Goal: Find specific page/section: Find specific page/section

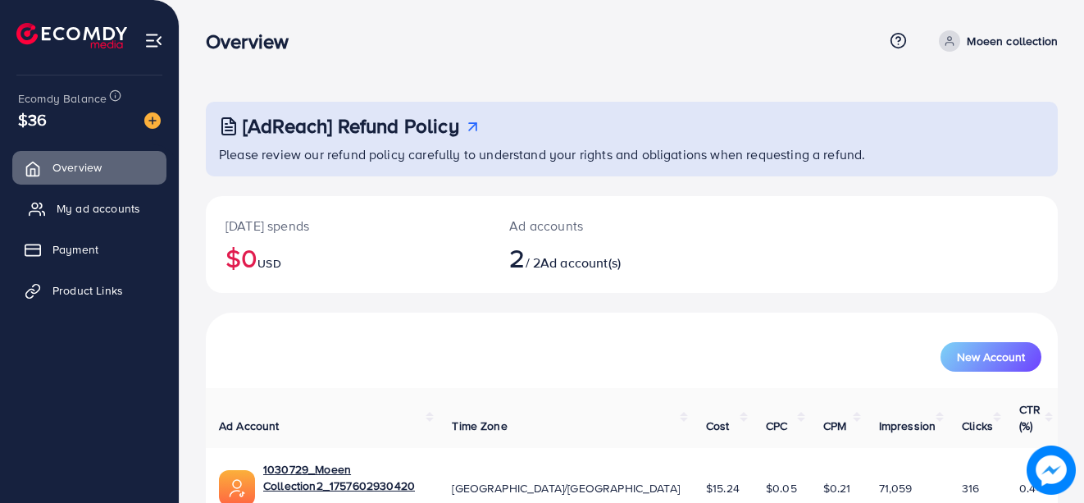
click at [75, 208] on span "My ad accounts" at bounding box center [99, 208] width 84 height 16
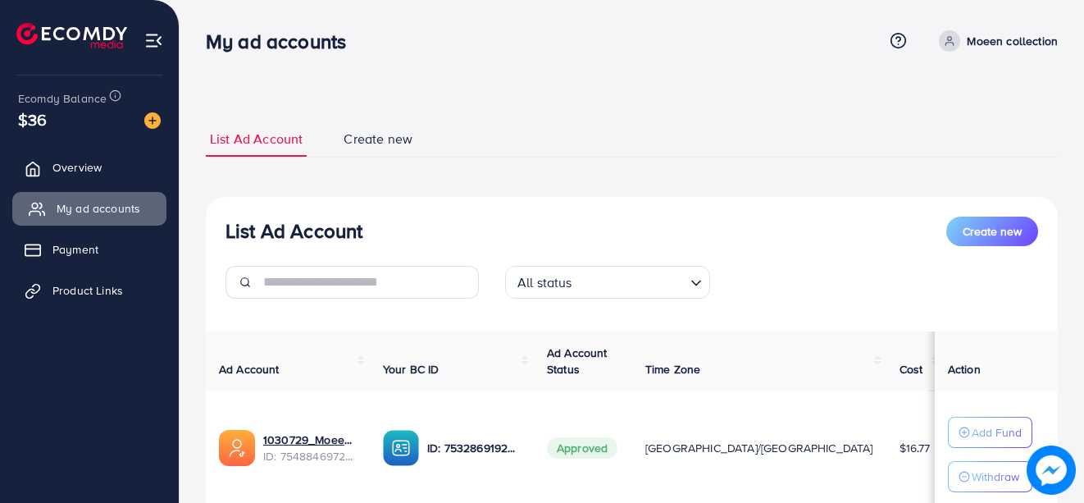
scroll to position [237, 0]
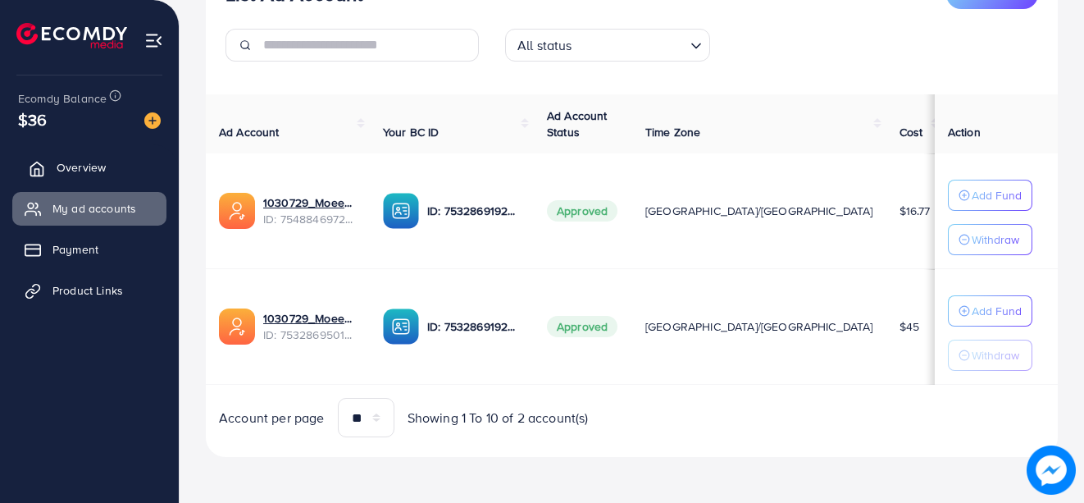
click at [77, 154] on link "Overview" at bounding box center [89, 167] width 154 height 33
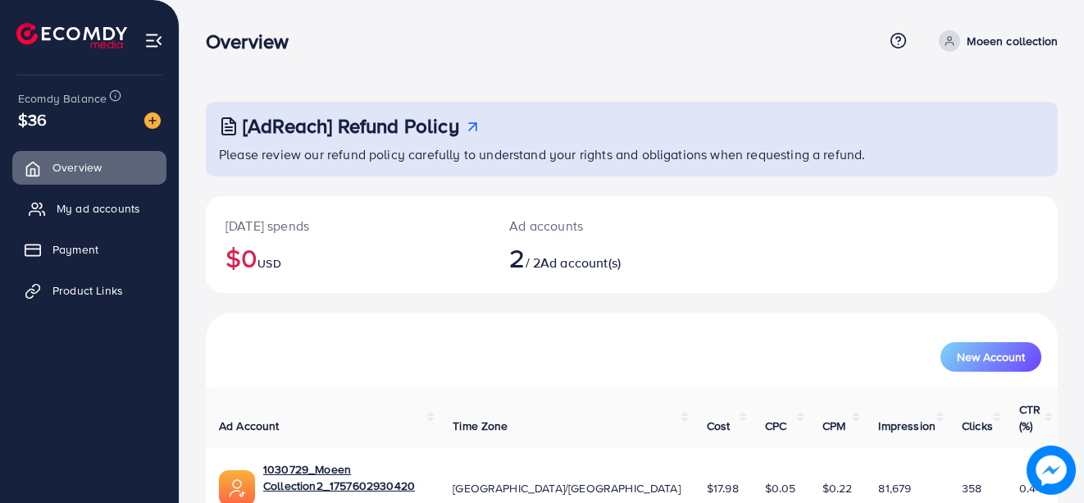
click at [87, 203] on span "My ad accounts" at bounding box center [99, 208] width 84 height 16
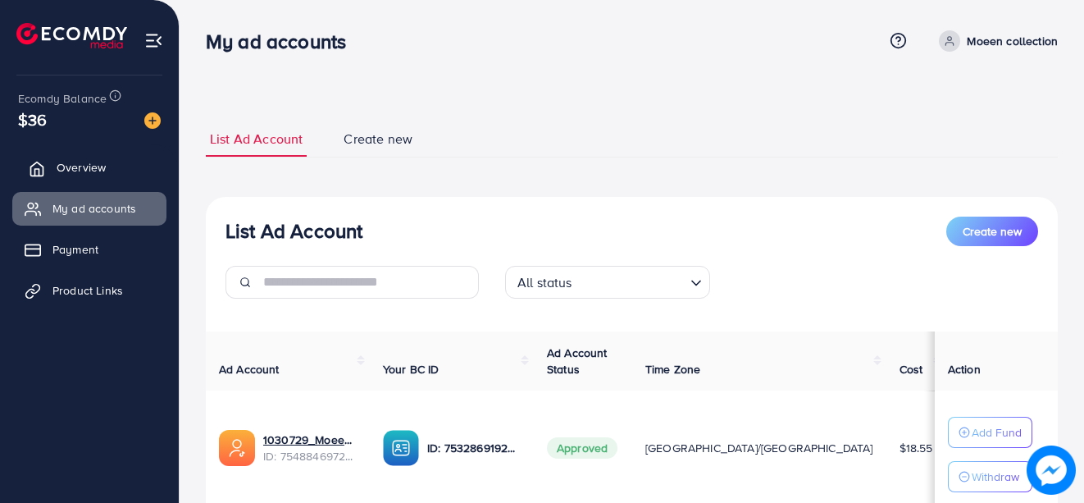
click at [67, 166] on span "Overview" at bounding box center [81, 167] width 49 height 16
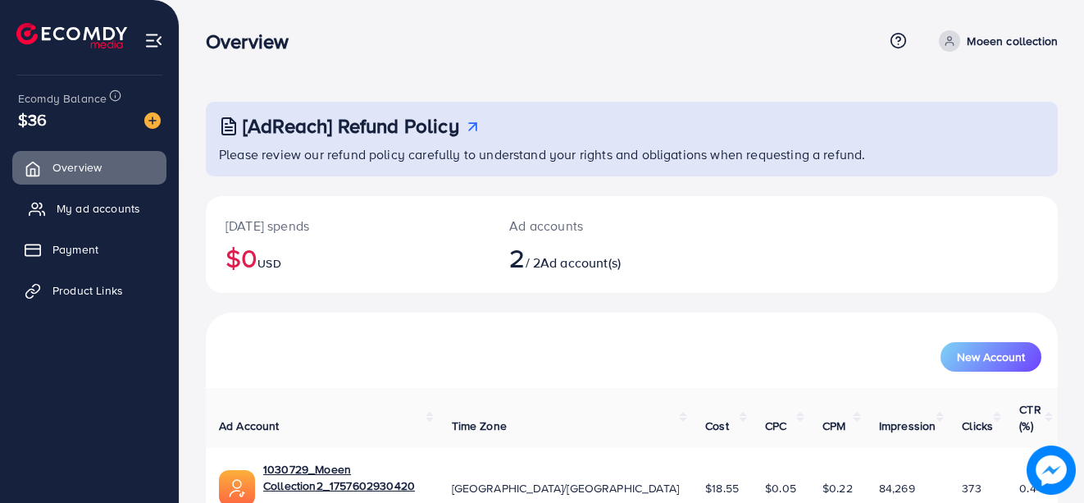
click at [73, 203] on span "My ad accounts" at bounding box center [99, 208] width 84 height 16
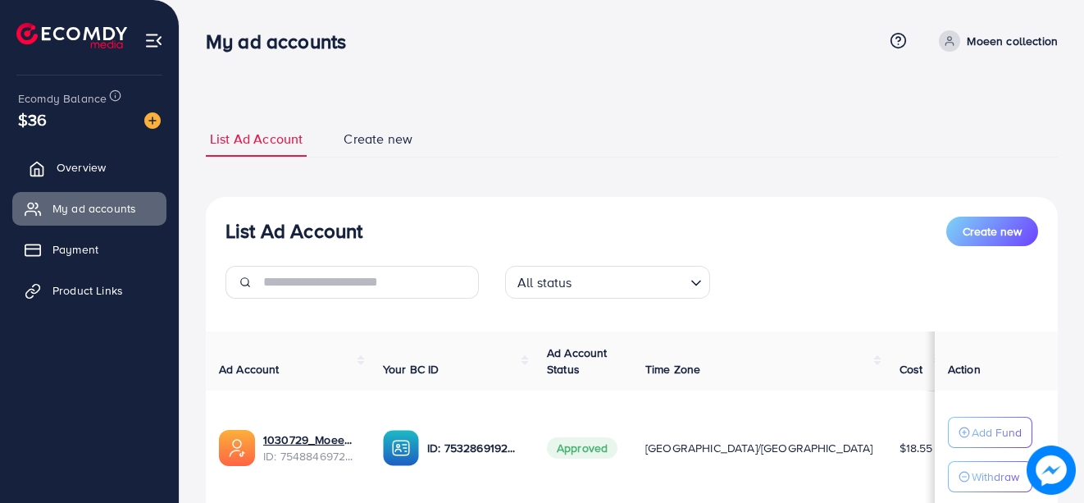
click at [75, 164] on span "Overview" at bounding box center [81, 167] width 49 height 16
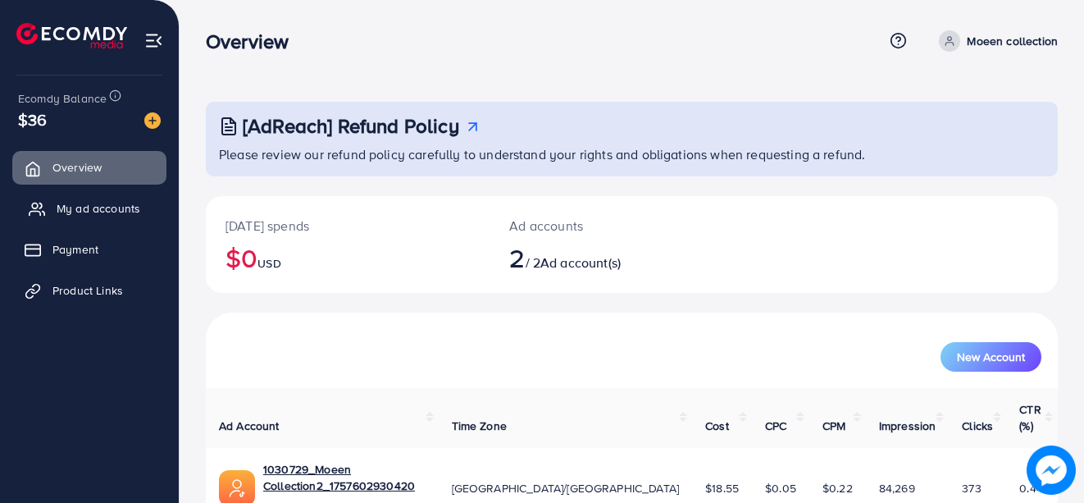
click at [84, 214] on span "My ad accounts" at bounding box center [99, 208] width 84 height 16
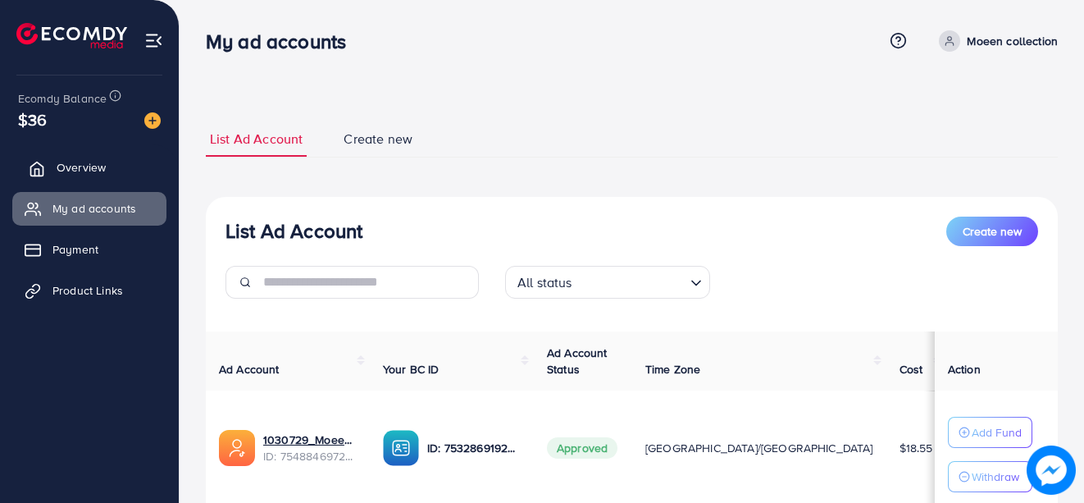
click at [66, 159] on span "Overview" at bounding box center [81, 167] width 49 height 16
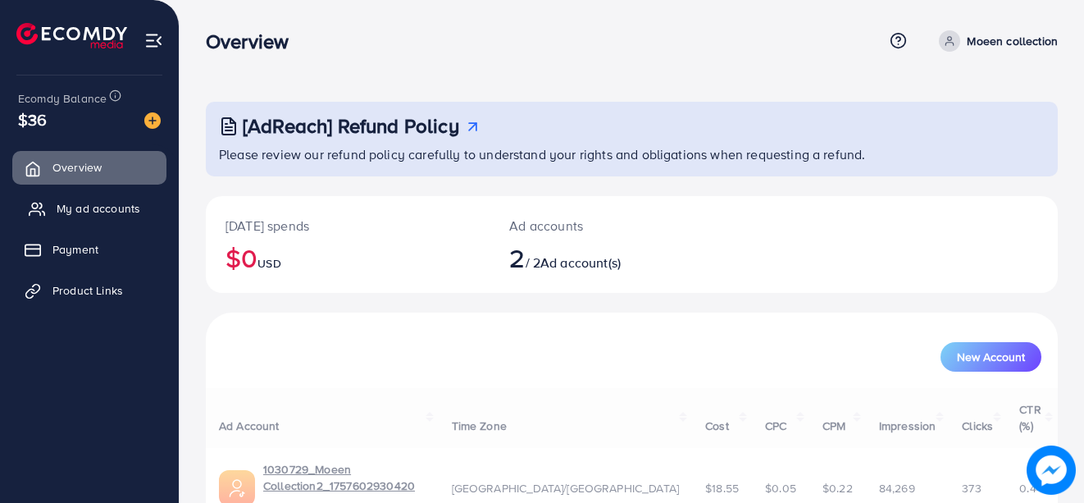
click at [76, 204] on span "My ad accounts" at bounding box center [99, 208] width 84 height 16
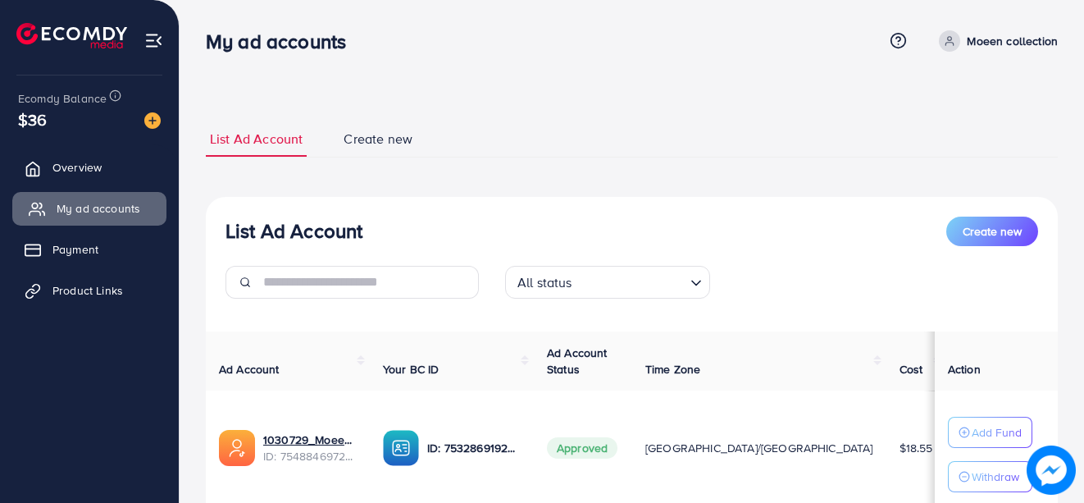
click at [76, 204] on span "My ad accounts" at bounding box center [99, 208] width 84 height 16
click at [91, 174] on span "Overview" at bounding box center [81, 167] width 49 height 16
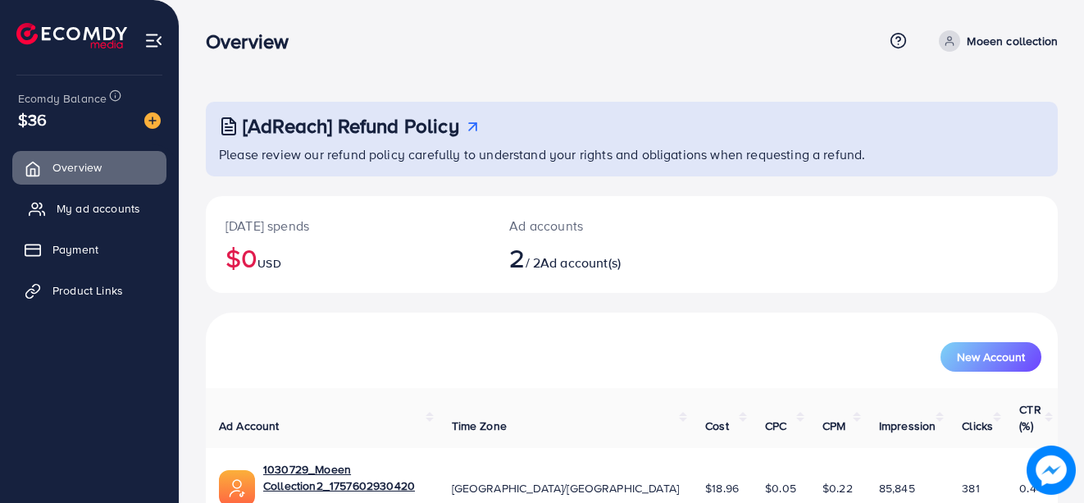
click at [115, 210] on span "My ad accounts" at bounding box center [99, 208] width 84 height 16
